Goal: Task Accomplishment & Management: Manage account settings

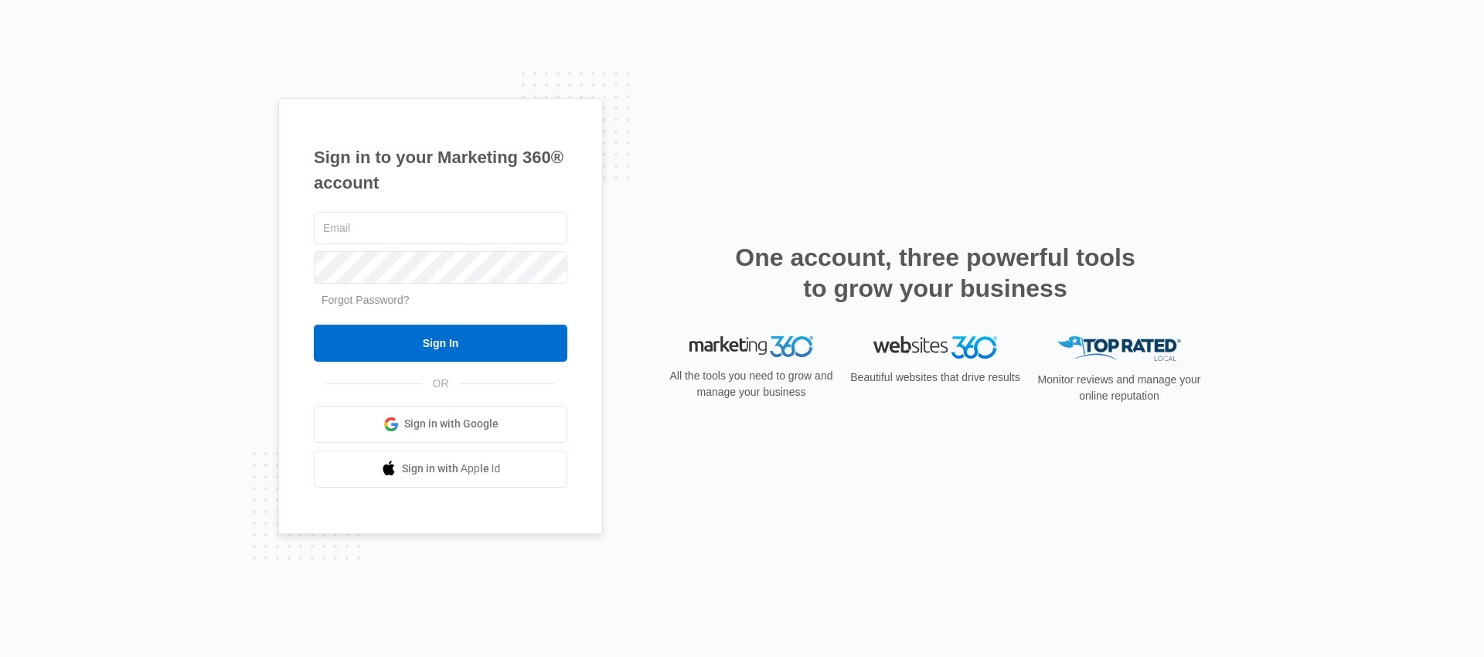
type input "[EMAIL_ADDRESS][PERSON_NAME][DOMAIN_NAME]"
click at [508, 376] on div "[EMAIL_ADDRESS][PERSON_NAME][DOMAIN_NAME] Forgot Password? Sign In OR Sign in w…" at bounding box center [441, 348] width 254 height 279
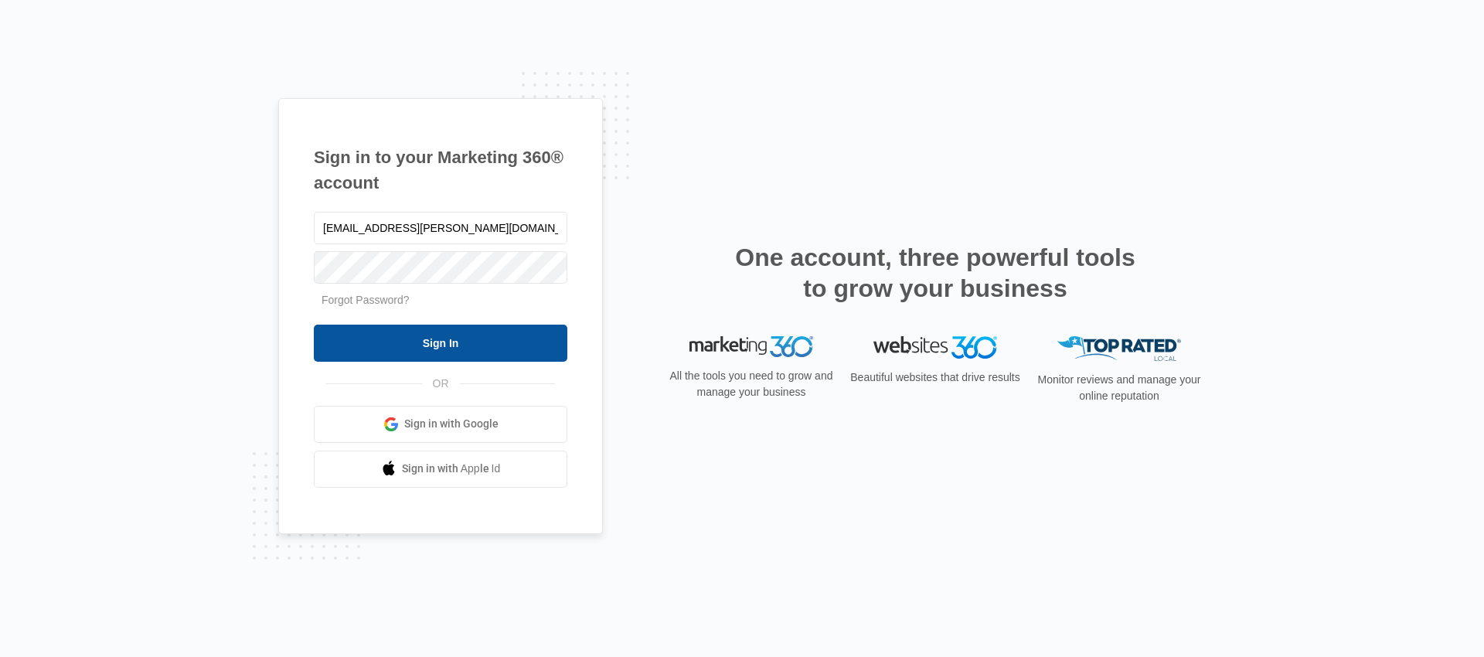
click at [504, 347] on input "Sign In" at bounding box center [441, 343] width 254 height 37
